Goal: Task Accomplishment & Management: Manage account settings

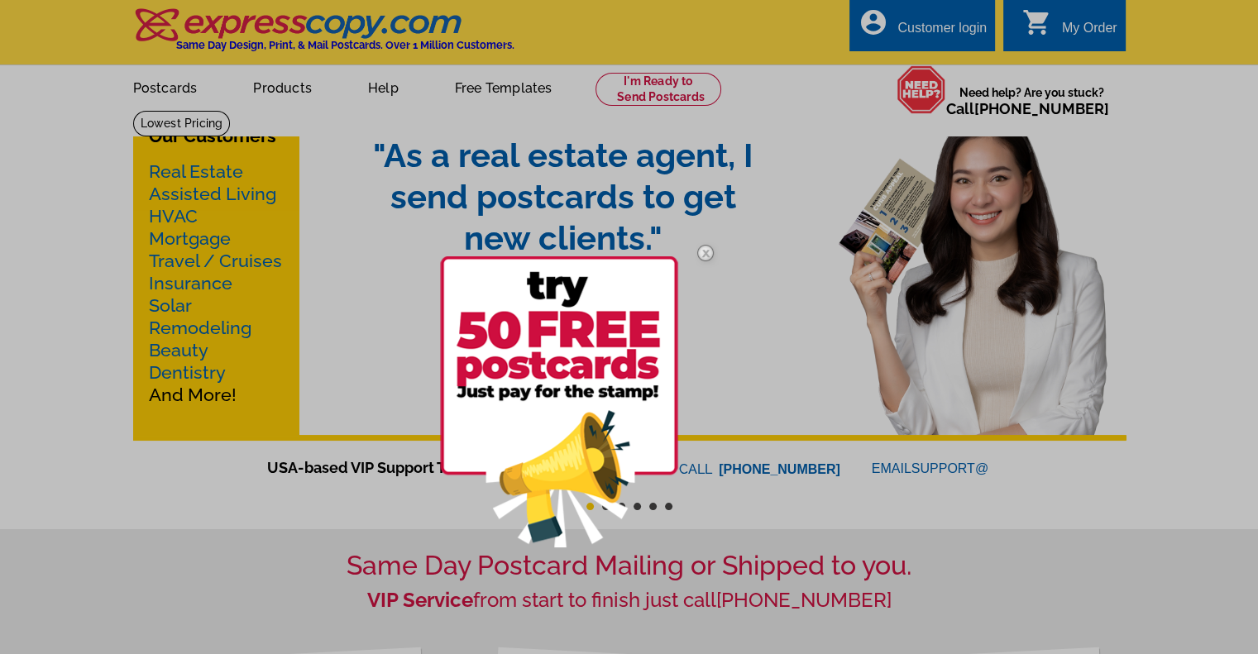
click at [705, 250] on img at bounding box center [706, 253] width 48 height 48
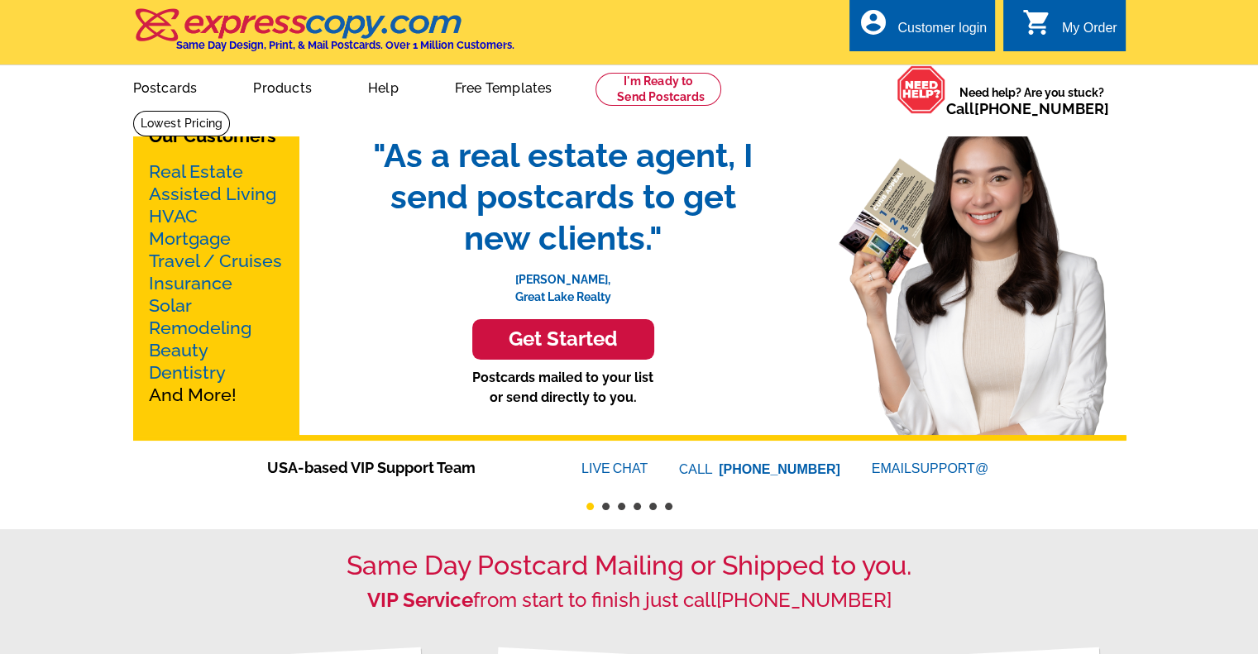
click at [913, 24] on div "Customer login" at bounding box center [942, 32] width 89 height 23
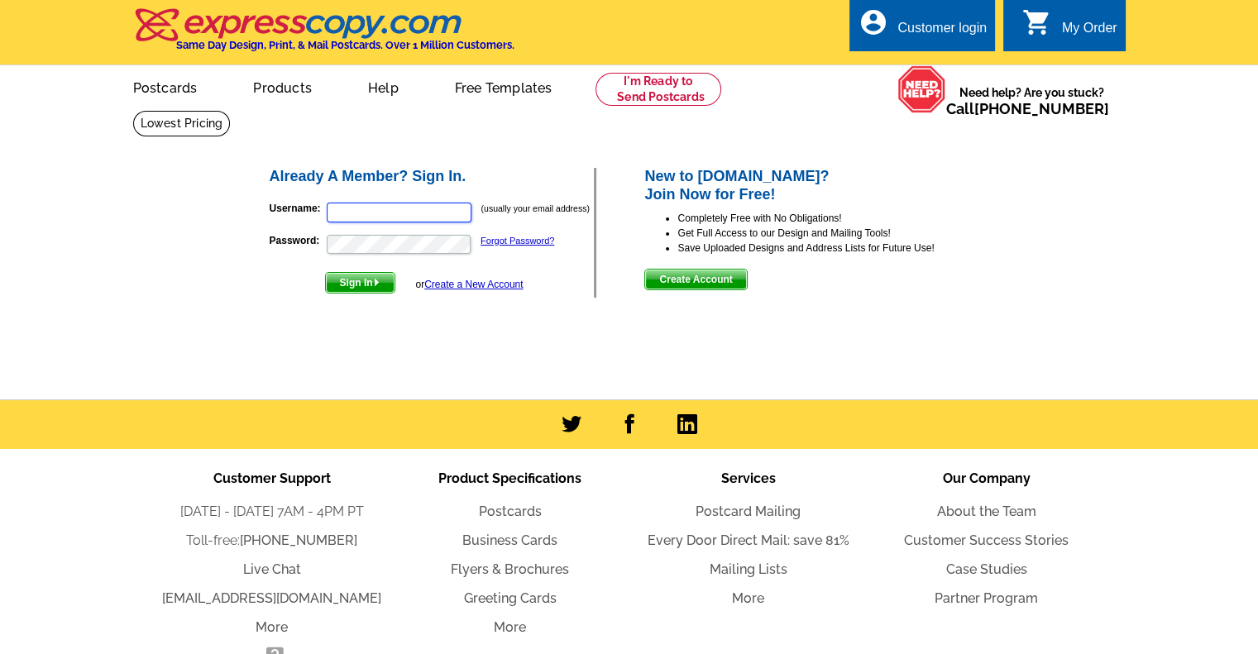
click at [427, 213] on input "Username:" at bounding box center [399, 213] width 145 height 20
type input "[PERSON_NAME][EMAIL_ADDRESS][DOMAIN_NAME]"
click at [368, 288] on span "Sign In" at bounding box center [360, 283] width 69 height 20
